Goal: Communication & Community: Share content

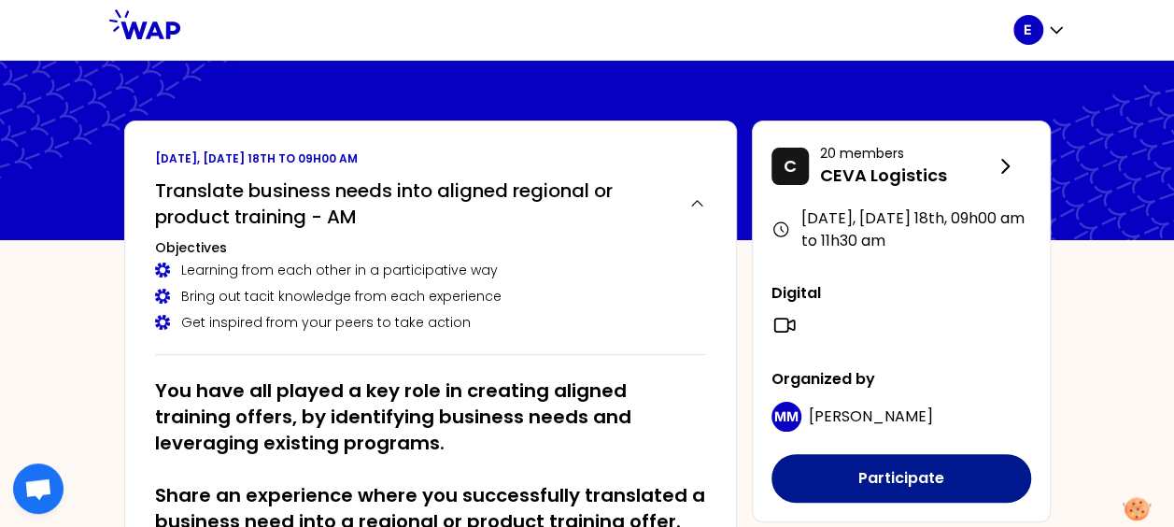
click at [913, 473] on button "Participate" at bounding box center [902, 478] width 260 height 49
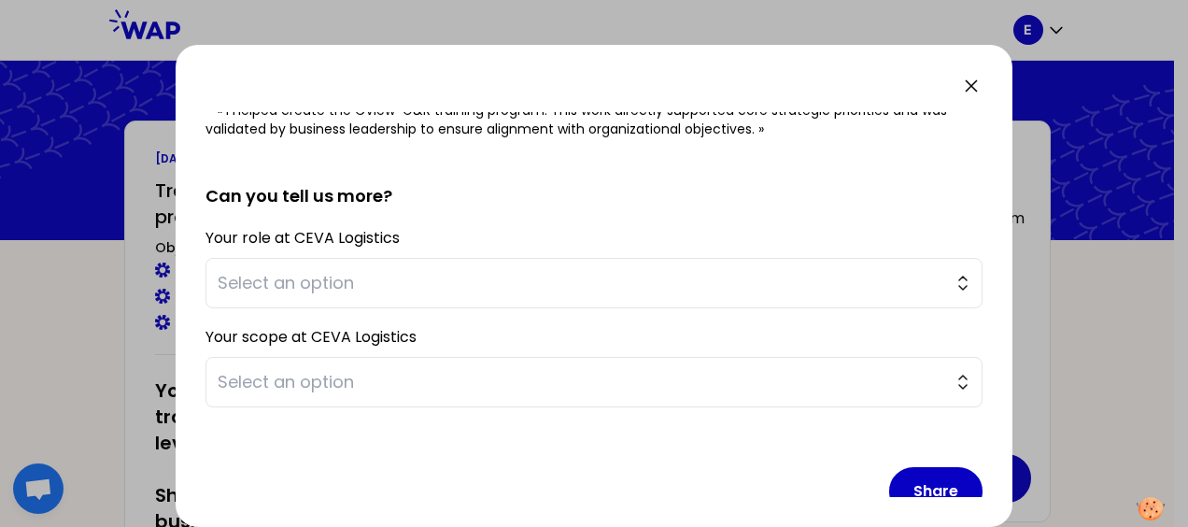
scroll to position [407, 0]
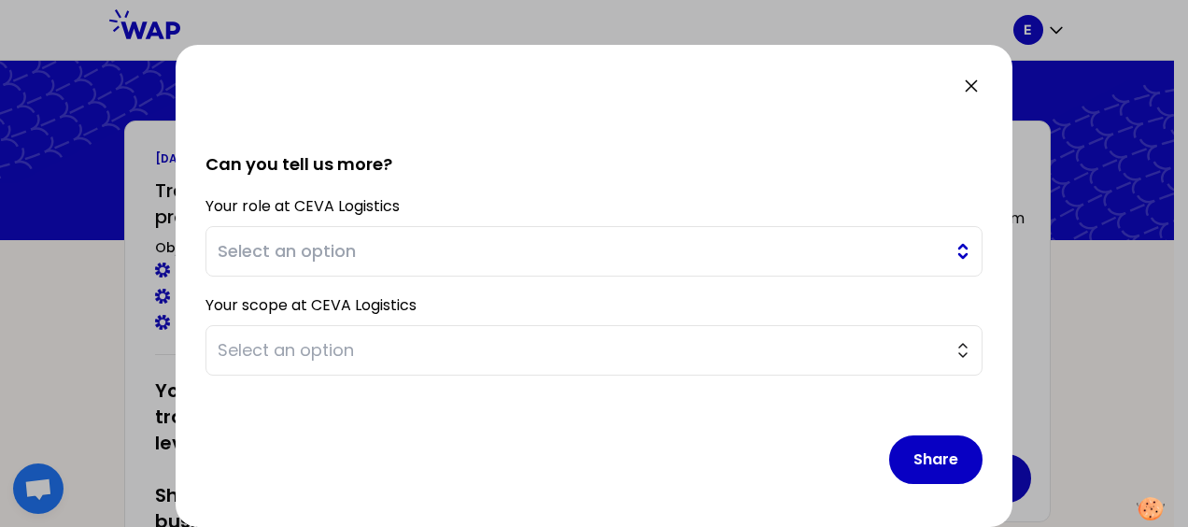
click at [942, 241] on button "Select an option" at bounding box center [594, 251] width 777 height 50
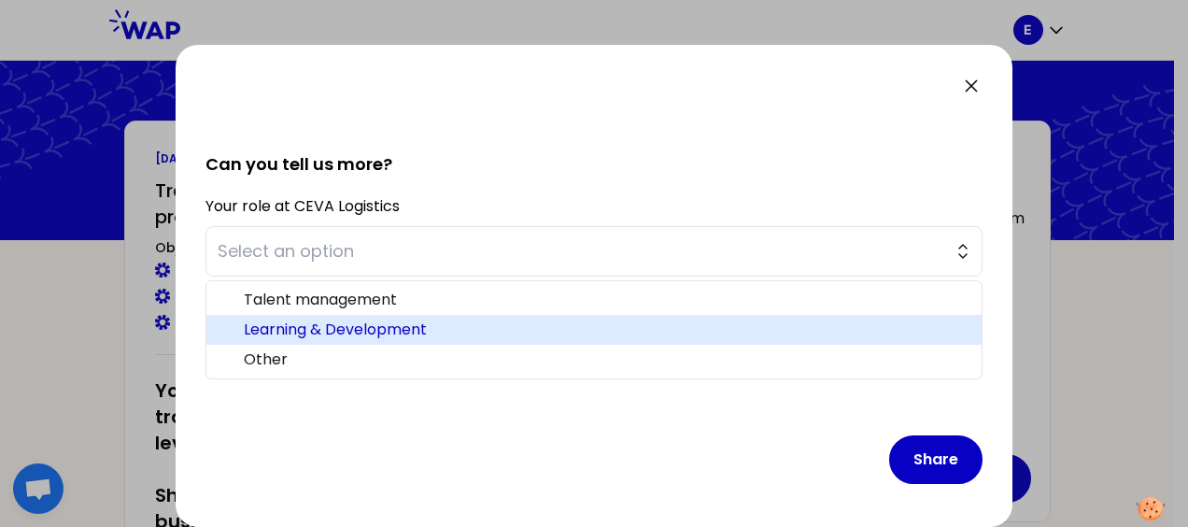
click at [463, 325] on span "Learning & Development" at bounding box center [605, 330] width 723 height 22
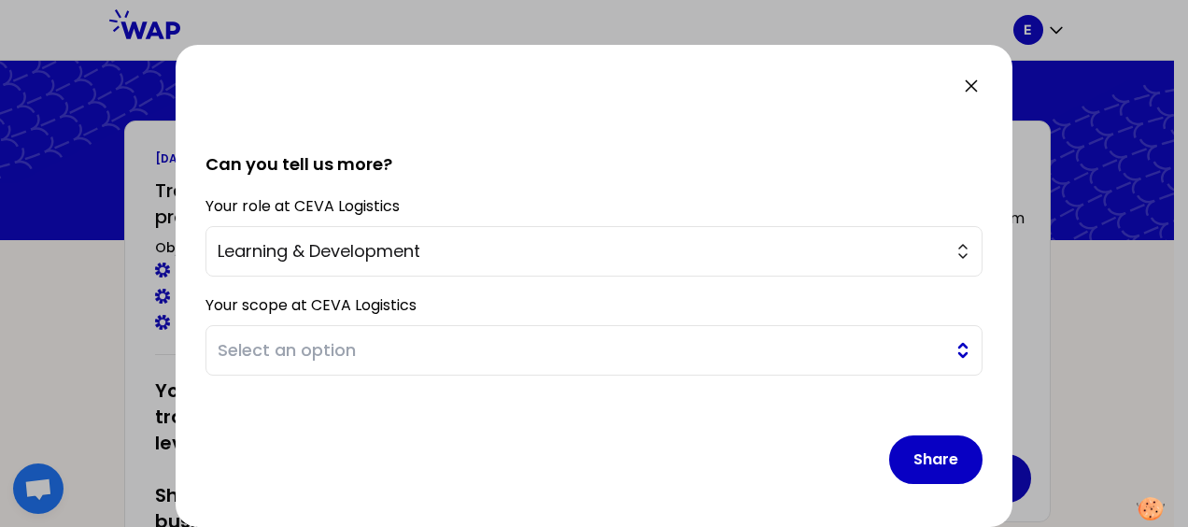
click at [472, 344] on span "Select an option" at bounding box center [581, 350] width 727 height 26
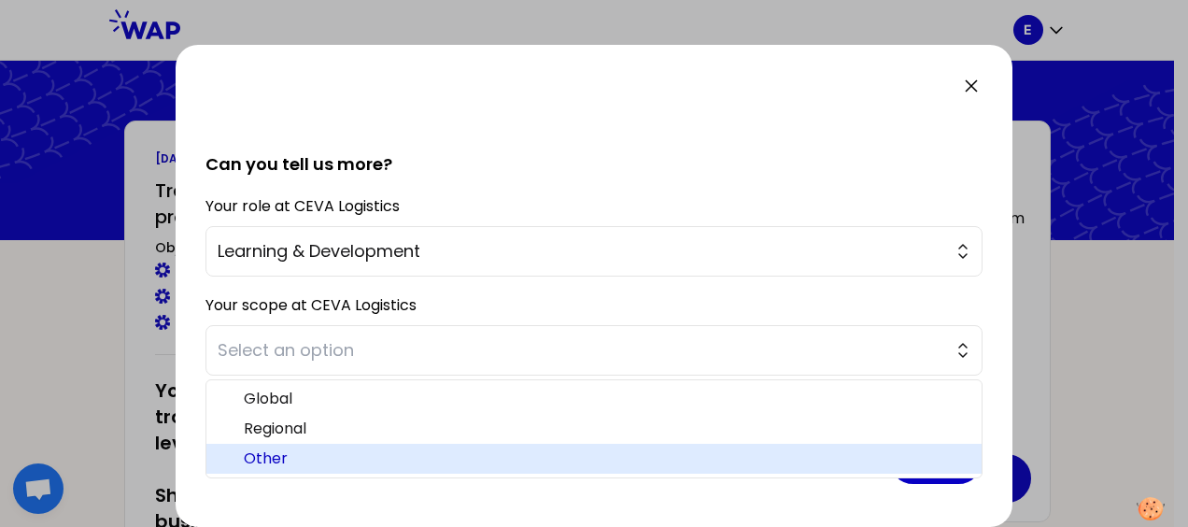
click at [288, 450] on span "Other" at bounding box center [605, 458] width 723 height 22
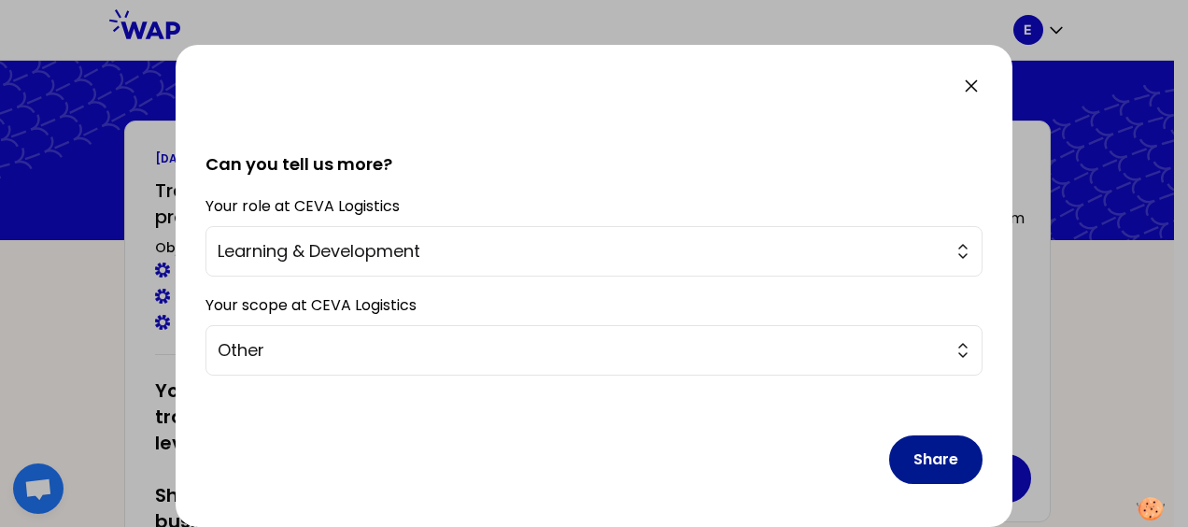
click at [916, 456] on button "Share" at bounding box center [935, 459] width 93 height 49
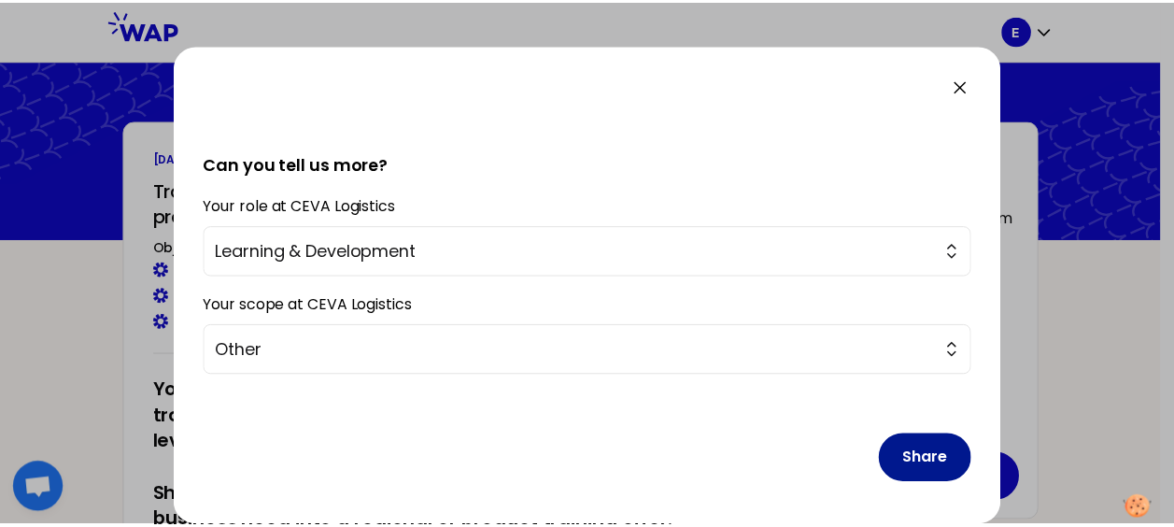
scroll to position [419, 0]
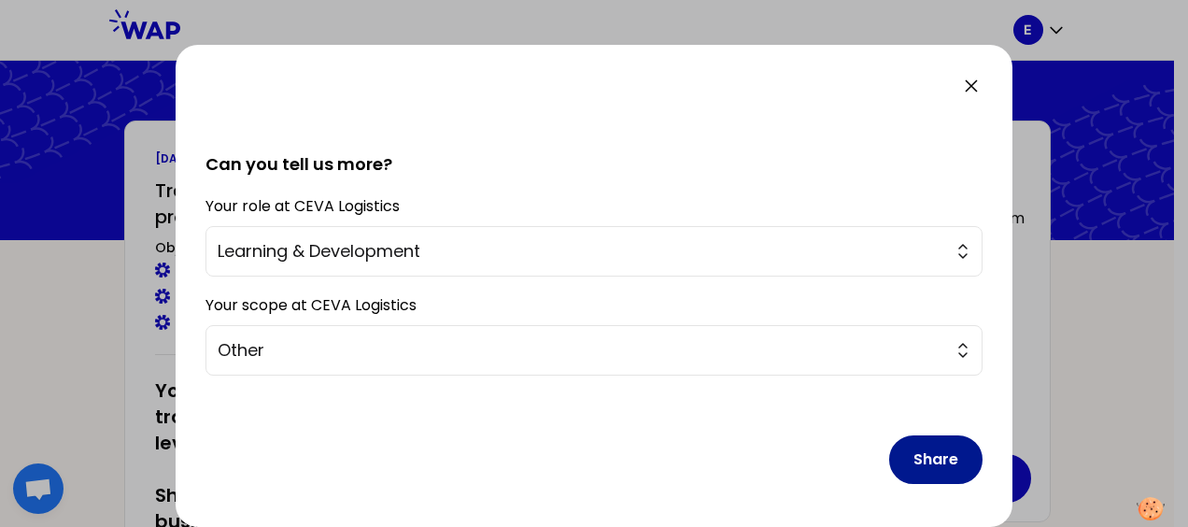
click at [934, 461] on button "Share" at bounding box center [935, 459] width 93 height 49
click at [970, 81] on icon at bounding box center [971, 86] width 22 height 22
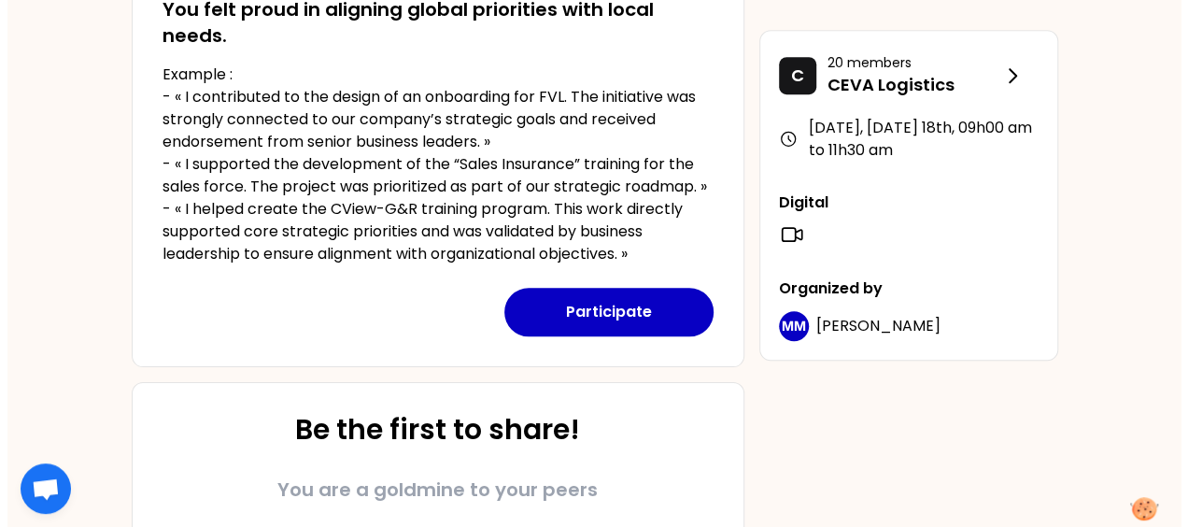
scroll to position [528, 0]
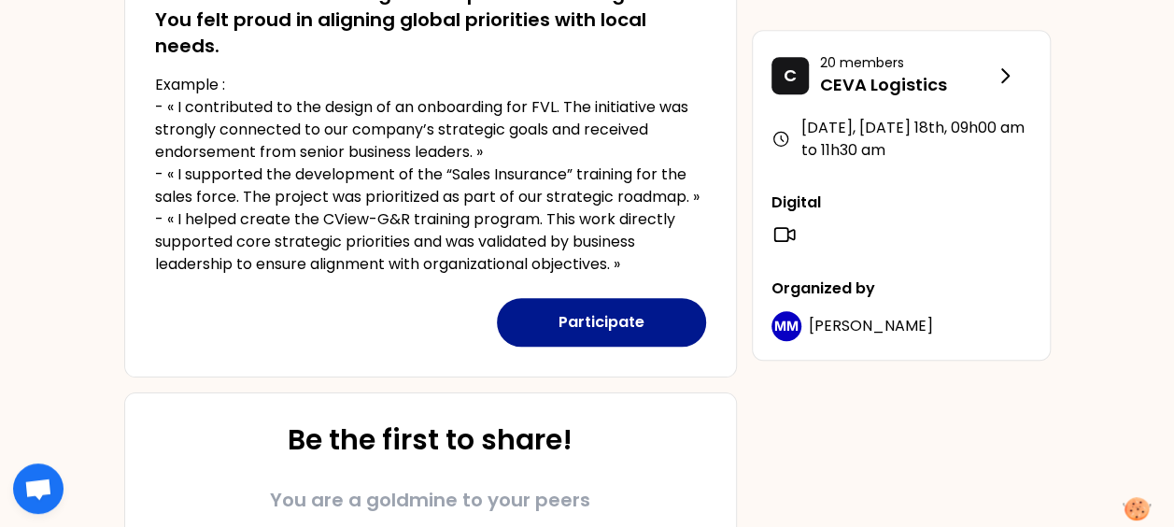
click at [603, 308] on button "Participate" at bounding box center [601, 322] width 209 height 49
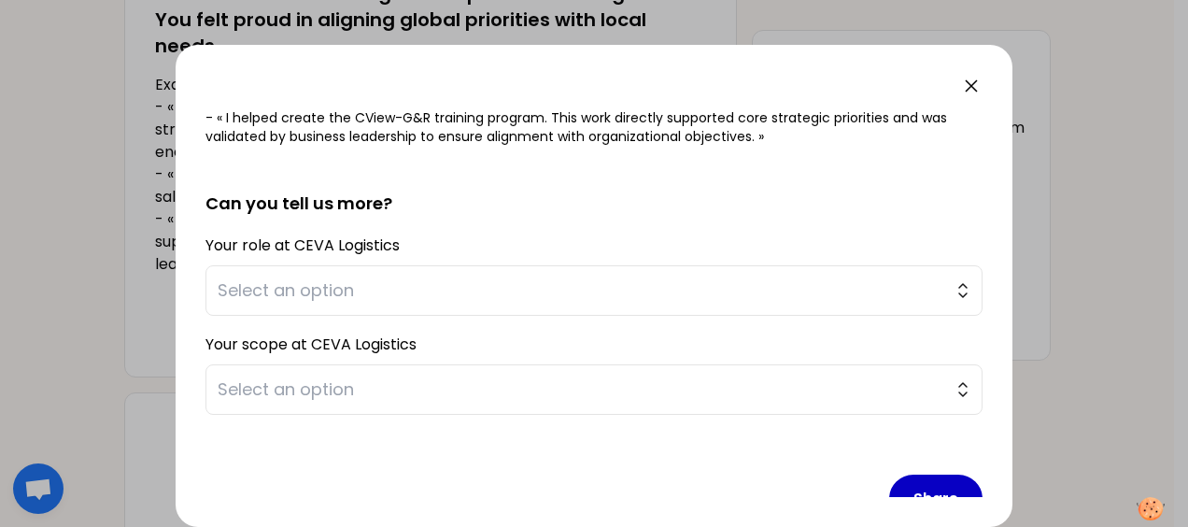
scroll to position [407, 0]
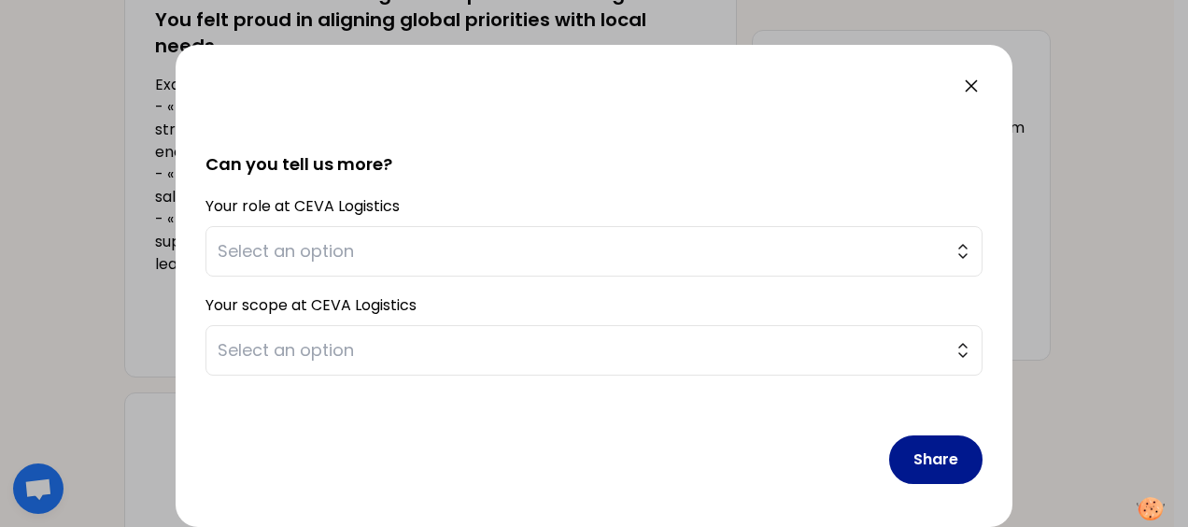
click at [919, 460] on button "Share" at bounding box center [935, 459] width 93 height 49
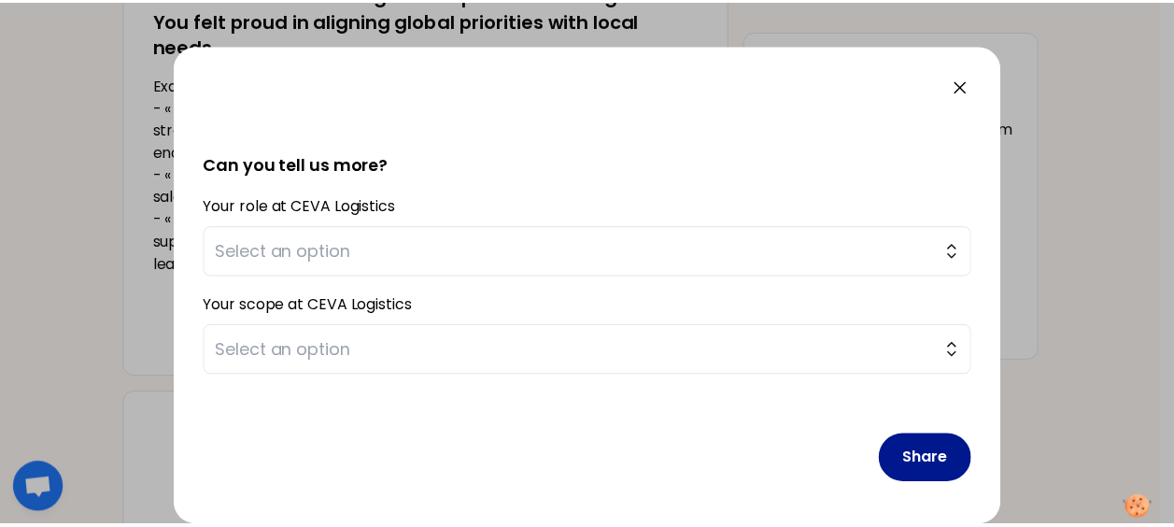
scroll to position [419, 0]
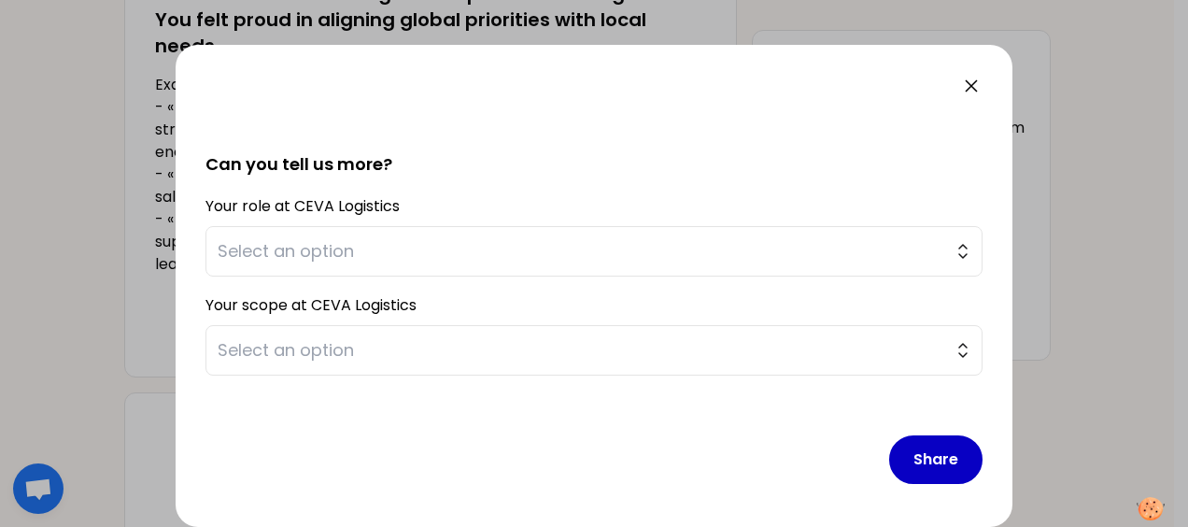
click at [973, 88] on icon at bounding box center [971, 85] width 11 height 11
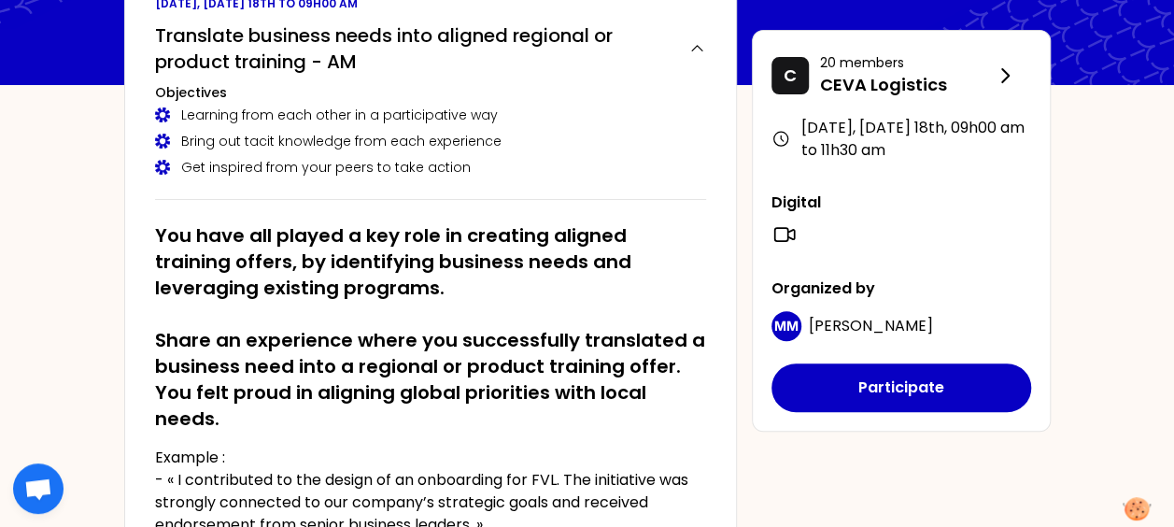
scroll to position [0, 0]
